Goal: Task Accomplishment & Management: Manage account settings

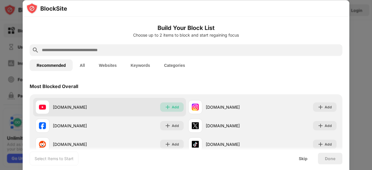
click at [174, 106] on div "Add" at bounding box center [175, 107] width 7 height 6
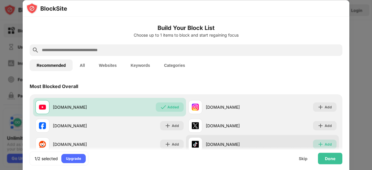
click at [325, 143] on div "Add" at bounding box center [328, 144] width 7 height 6
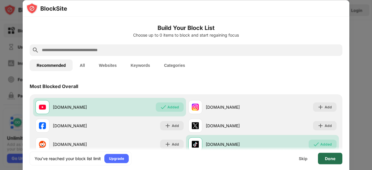
click at [329, 160] on div "Done" at bounding box center [330, 158] width 10 height 5
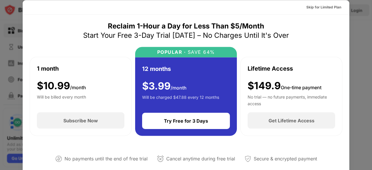
click at [328, 8] on div "Skip for Limited Plan" at bounding box center [323, 7] width 35 height 6
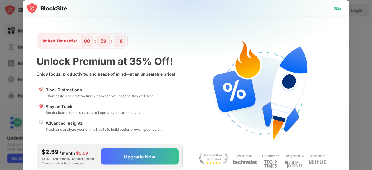
click at [338, 8] on div "Skip" at bounding box center [338, 8] width 8 height 6
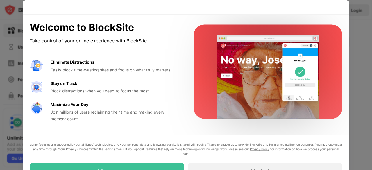
drag, startPoint x: 370, startPoint y: 66, endPoint x: 372, endPoint y: 115, distance: 49.5
click at [372, 115] on div at bounding box center [186, 85] width 372 height 170
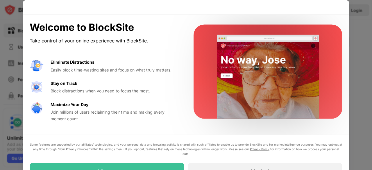
click at [219, 153] on div "Some features are supported by our affiliates’ technologies, and your personal …" at bounding box center [186, 149] width 313 height 14
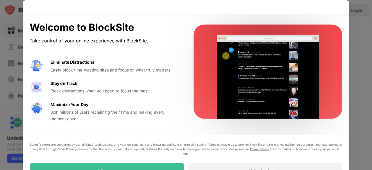
click at [370, 86] on div at bounding box center [186, 85] width 372 height 170
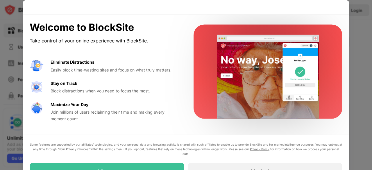
click at [136, 116] on div "Join millions of users reclaiming their time and making every moment count." at bounding box center [115, 115] width 129 height 13
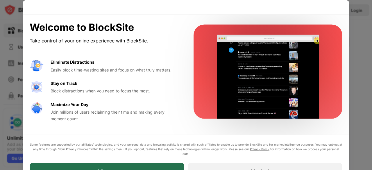
click at [130, 167] on div "I Accept" at bounding box center [107, 171] width 155 height 16
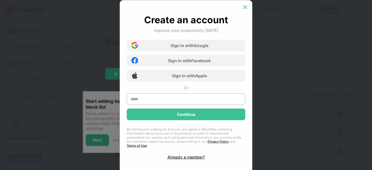
click at [244, 8] on img at bounding box center [245, 7] width 6 height 6
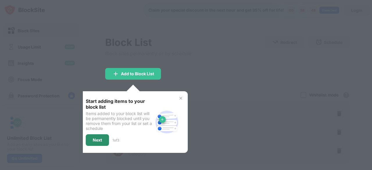
click at [100, 136] on div "Next" at bounding box center [97, 140] width 23 height 12
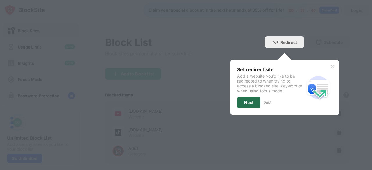
click at [245, 103] on div "Next" at bounding box center [248, 102] width 9 height 5
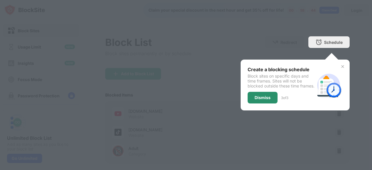
click at [262, 100] on div "Dismiss" at bounding box center [263, 97] width 16 height 5
